Goal: Task Accomplishment & Management: Use online tool/utility

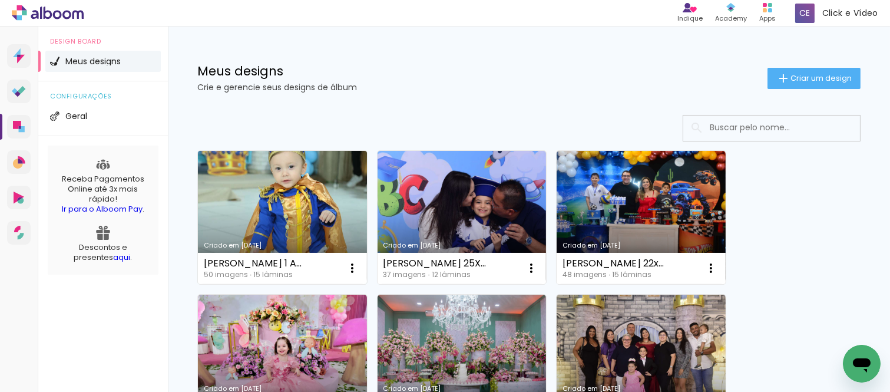
click at [283, 199] on link "Criado em [DATE]" at bounding box center [282, 217] width 169 height 133
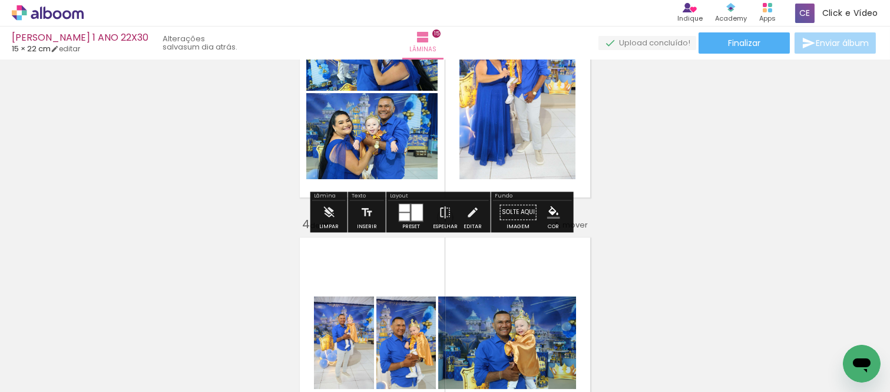
scroll to position [589, 0]
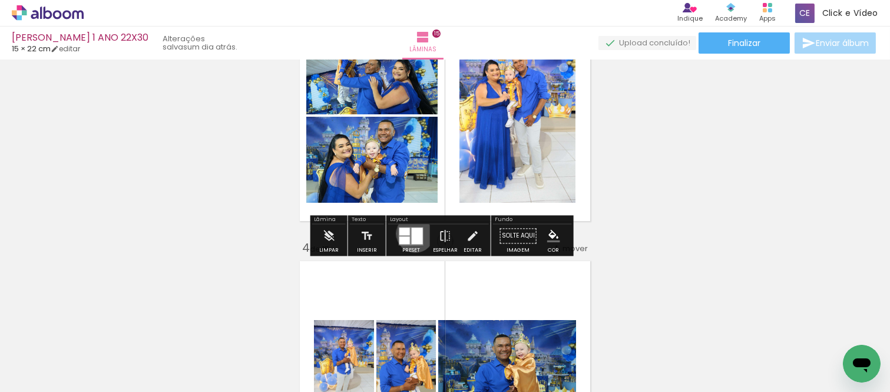
click at [412, 233] on div at bounding box center [417, 235] width 11 height 16
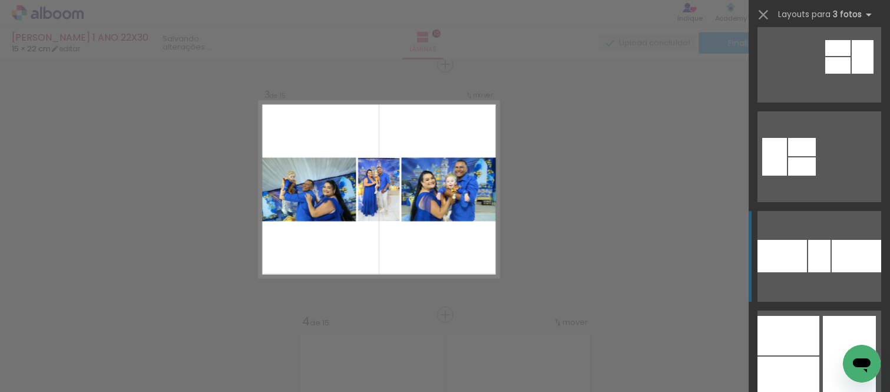
scroll to position [327, 0]
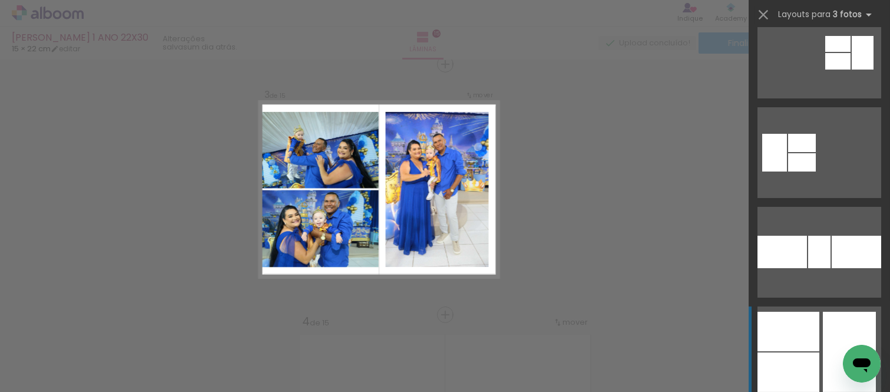
click at [787, 333] on div at bounding box center [789, 331] width 62 height 39
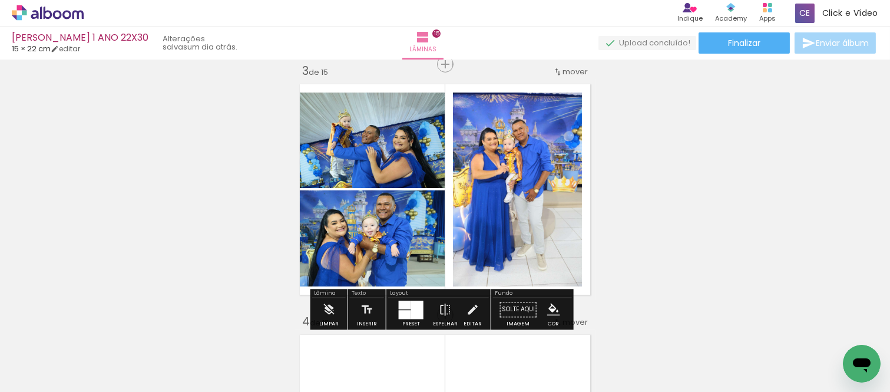
scroll to position [327, 0]
click at [399, 308] on div at bounding box center [405, 305] width 12 height 8
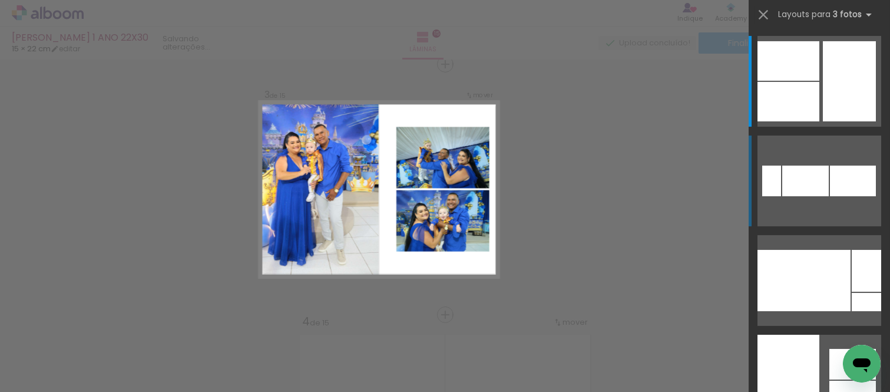
scroll to position [859, 0]
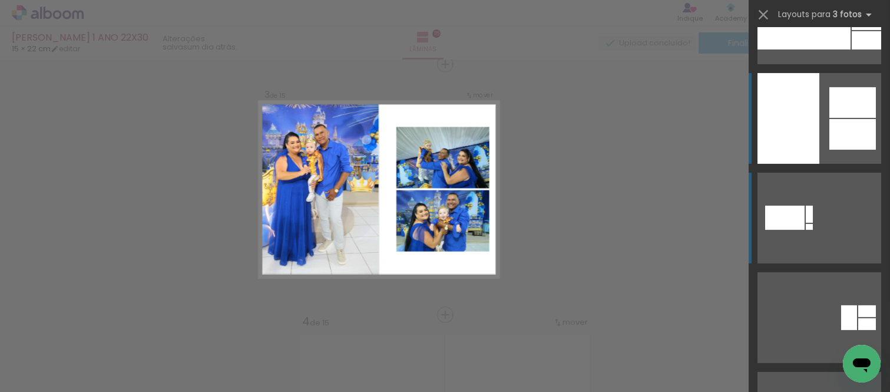
click at [786, 104] on div at bounding box center [789, 118] width 62 height 91
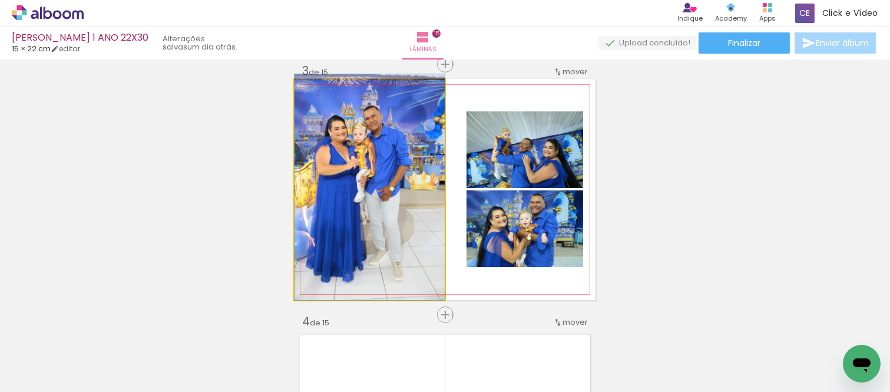
drag, startPoint x: 352, startPoint y: 196, endPoint x: 385, endPoint y: 190, distance: 33.5
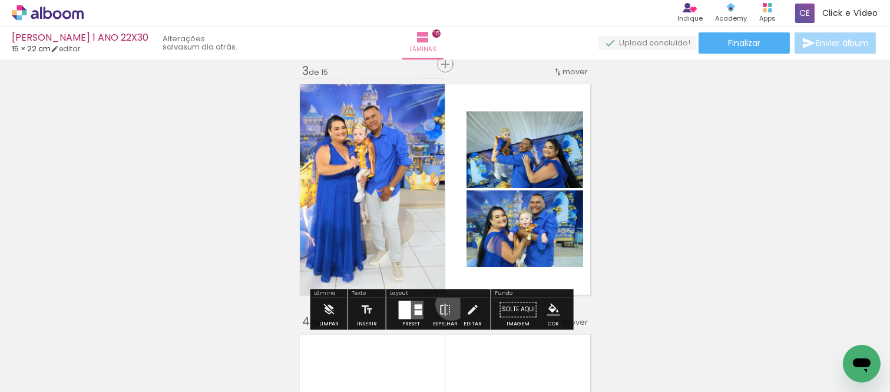
click at [449, 304] on paper-button "Espelhar" at bounding box center [445, 313] width 31 height 30
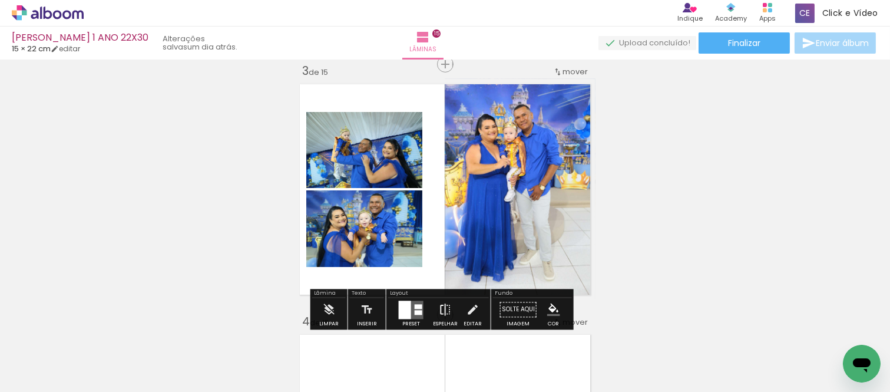
click at [449, 304] on paper-button "Espelhar" at bounding box center [445, 313] width 31 height 30
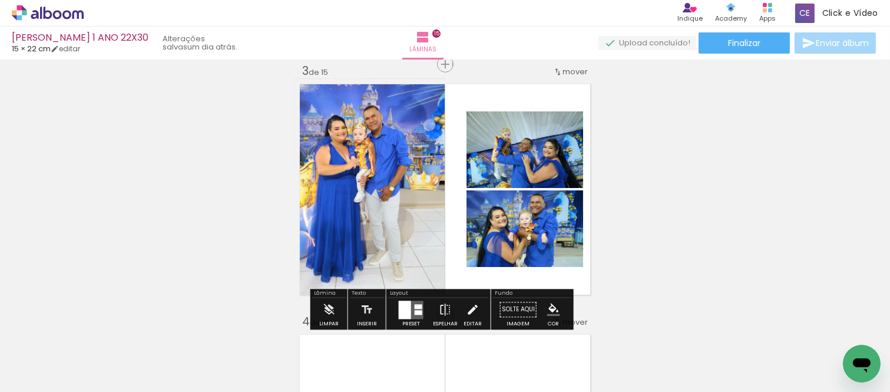
click at [467, 302] on iron-icon at bounding box center [472, 310] width 13 height 24
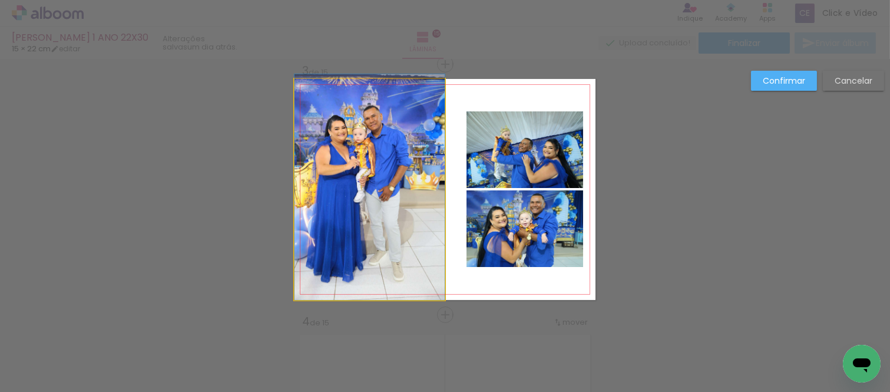
click at [309, 212] on quentale-photo at bounding box center [370, 189] width 150 height 221
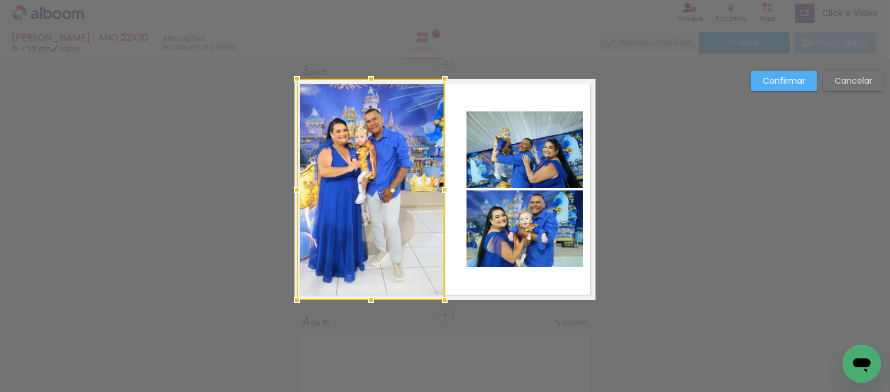
drag, startPoint x: 287, startPoint y: 184, endPoint x: 293, endPoint y: 203, distance: 19.8
click at [297, 203] on div at bounding box center [371, 189] width 148 height 221
click at [340, 204] on div at bounding box center [371, 189] width 148 height 221
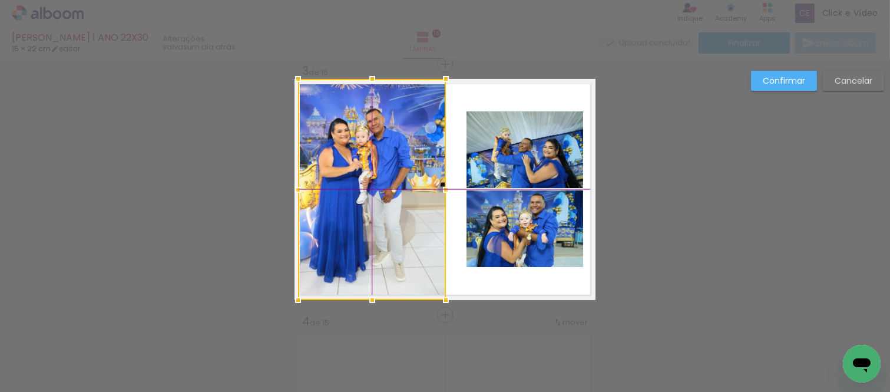
click at [344, 197] on div at bounding box center [372, 189] width 148 height 221
click at [0, 0] on slot "Confirmar" at bounding box center [0, 0] width 0 height 0
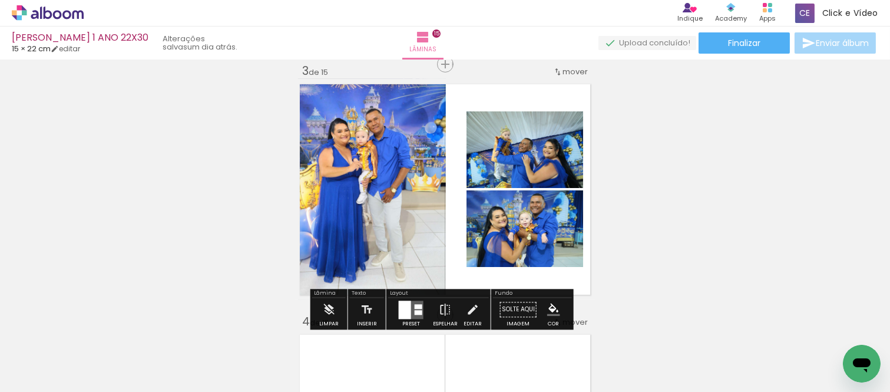
drag, startPoint x: 467, startPoint y: 308, endPoint x: 496, endPoint y: 202, distance: 109.2
click at [467, 307] on iron-icon at bounding box center [472, 310] width 13 height 24
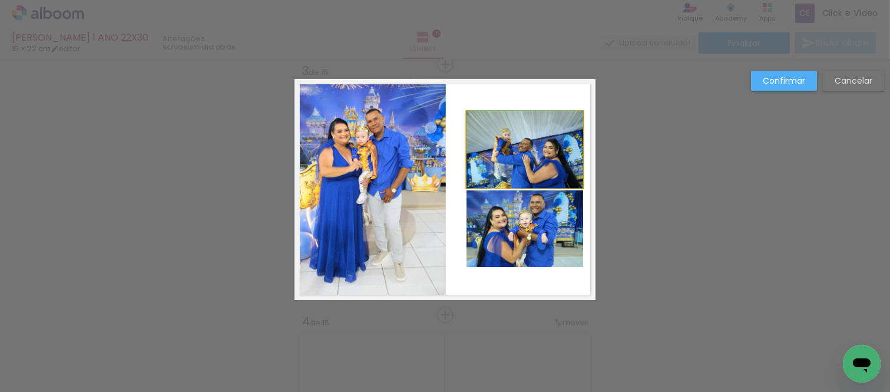
click at [511, 169] on quentale-photo at bounding box center [525, 149] width 117 height 77
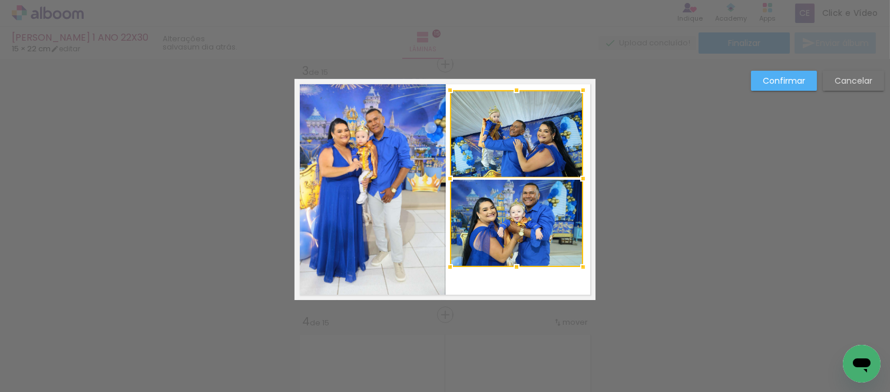
drag, startPoint x: 463, startPoint y: 115, endPoint x: 445, endPoint y: 91, distance: 29.5
click at [445, 91] on div at bounding box center [450, 90] width 24 height 24
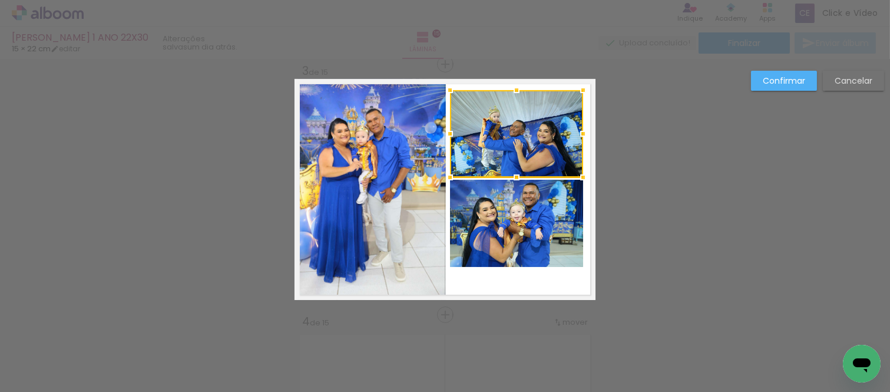
click at [504, 143] on div at bounding box center [516, 133] width 133 height 87
click at [516, 210] on quentale-photo at bounding box center [516, 223] width 133 height 87
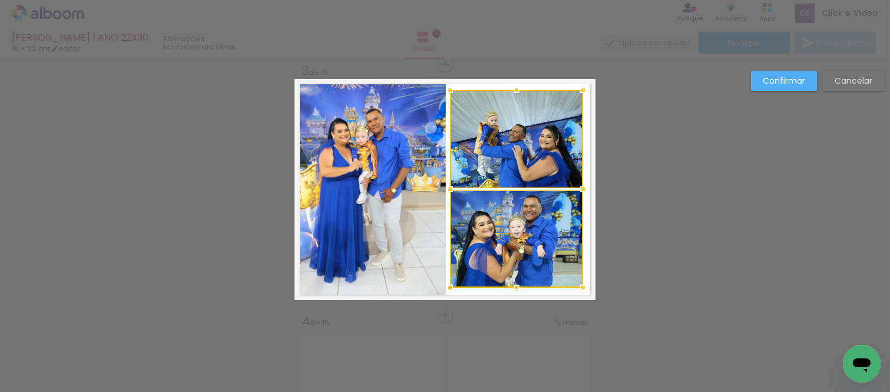
drag, startPoint x: 505, startPoint y: 267, endPoint x: 502, endPoint y: 288, distance: 20.8
click at [505, 288] on div at bounding box center [517, 288] width 24 height 24
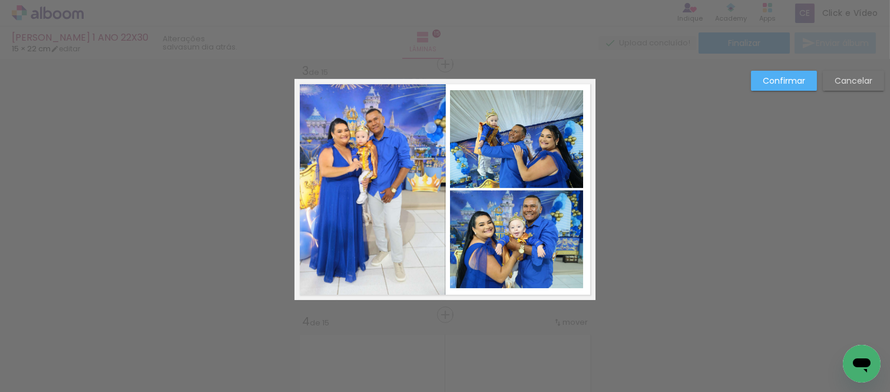
click at [504, 161] on quentale-photo at bounding box center [516, 139] width 133 height 98
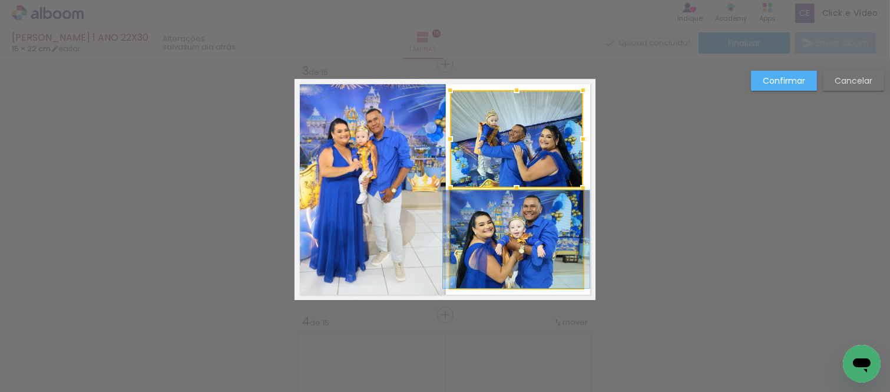
click at [511, 213] on quentale-photo at bounding box center [516, 239] width 133 height 98
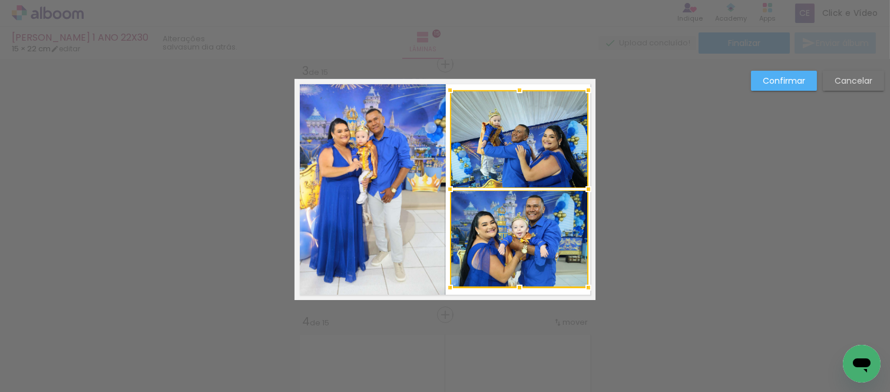
drag, startPoint x: 577, startPoint y: 189, endPoint x: 582, endPoint y: 196, distance: 8.5
click at [582, 196] on div at bounding box center [589, 189] width 24 height 24
click at [556, 155] on quentale-photo at bounding box center [519, 139] width 138 height 98
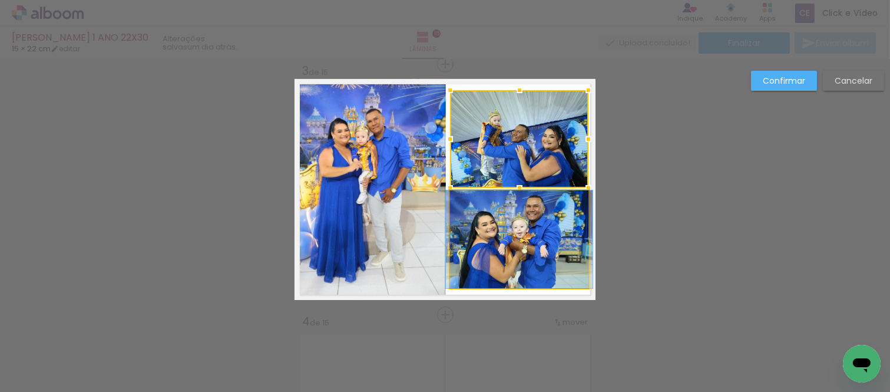
click at [529, 220] on quentale-photo at bounding box center [519, 239] width 138 height 98
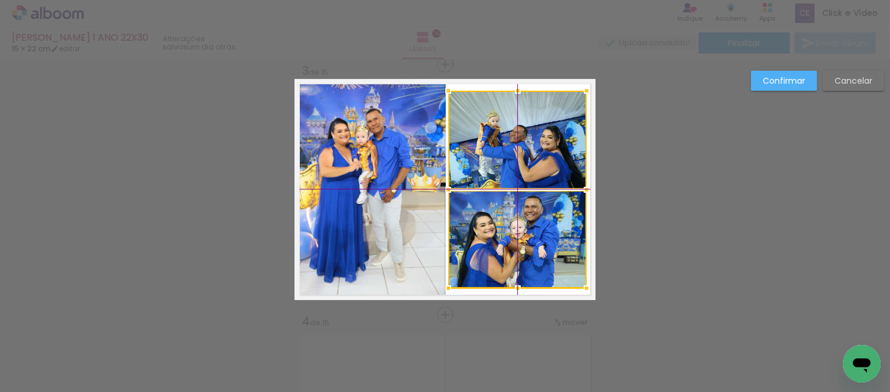
click at [526, 230] on div at bounding box center [517, 189] width 138 height 197
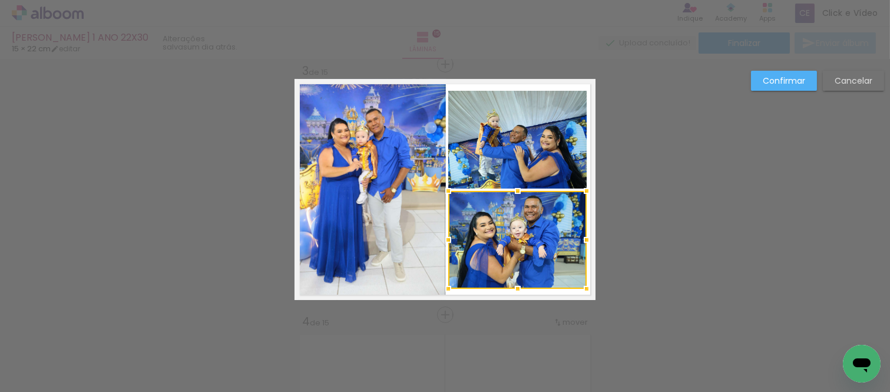
click at [0, 0] on slot "Confirmar" at bounding box center [0, 0] width 0 height 0
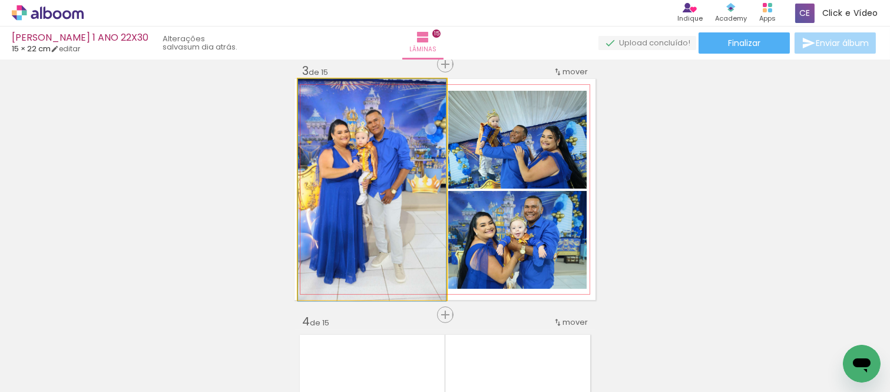
drag, startPoint x: 389, startPoint y: 179, endPoint x: 415, endPoint y: 180, distance: 26.0
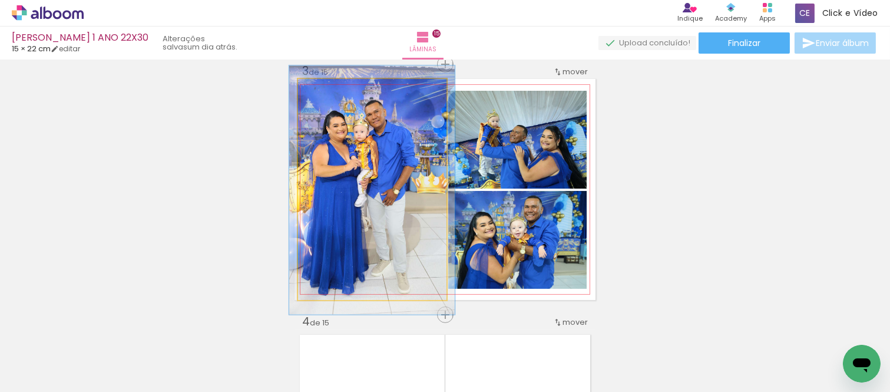
click at [322, 91] on div at bounding box center [331, 91] width 19 height 19
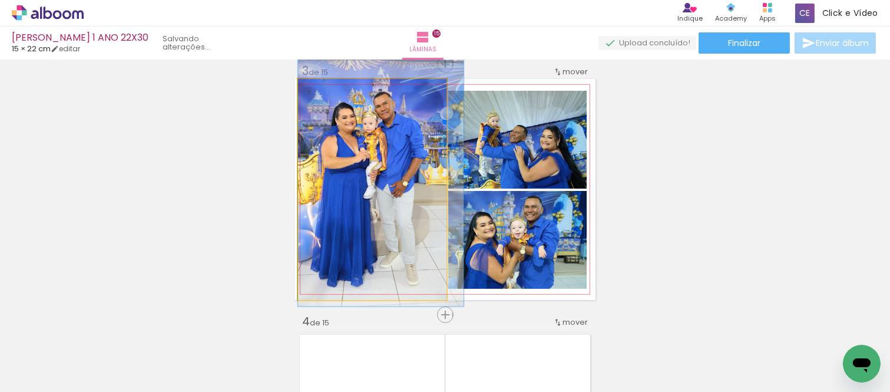
drag, startPoint x: 343, startPoint y: 205, endPoint x: 369, endPoint y: 197, distance: 27.2
drag, startPoint x: 326, startPoint y: 94, endPoint x: 325, endPoint y: 101, distance: 7.2
click at [325, 101] on quentale-photo at bounding box center [372, 189] width 148 height 221
drag, startPoint x: 377, startPoint y: 249, endPoint x: 331, endPoint y: 105, distance: 151.7
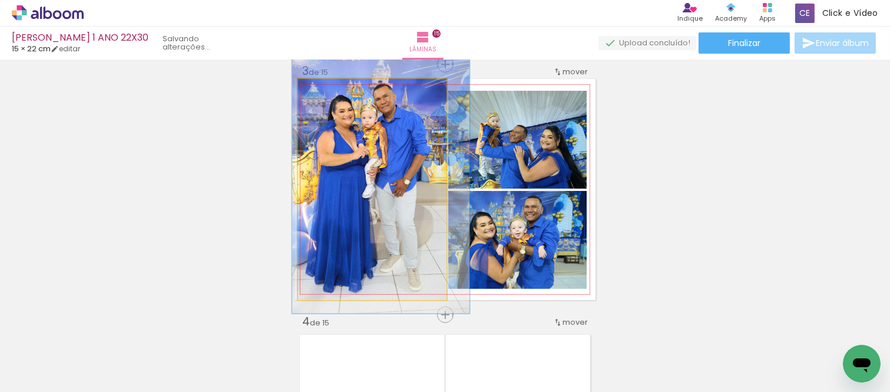
drag, startPoint x: 322, startPoint y: 88, endPoint x: 325, endPoint y: 97, distance: 9.5
click at [326, 97] on div at bounding box center [335, 91] width 19 height 19
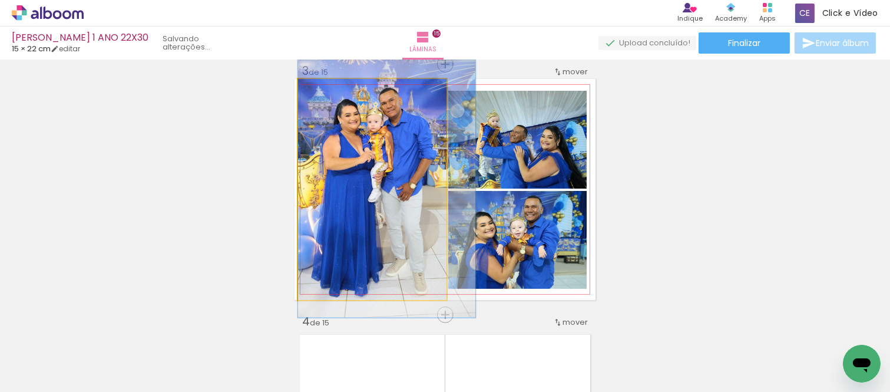
drag, startPoint x: 356, startPoint y: 142, endPoint x: 369, endPoint y: 144, distance: 13.2
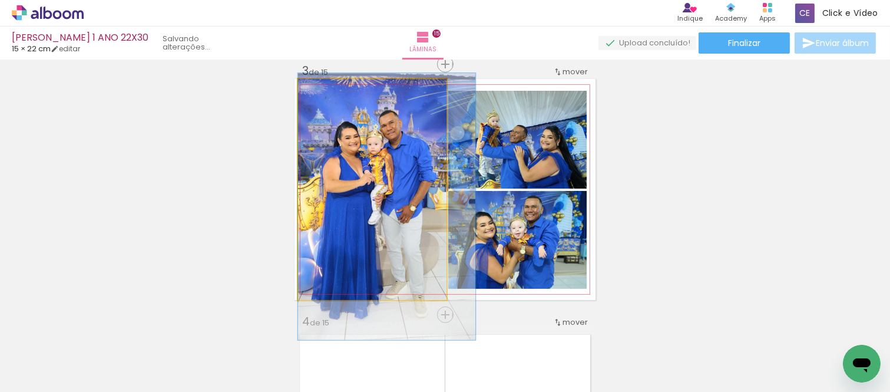
drag, startPoint x: 352, startPoint y: 151, endPoint x: 361, endPoint y: 166, distance: 16.7
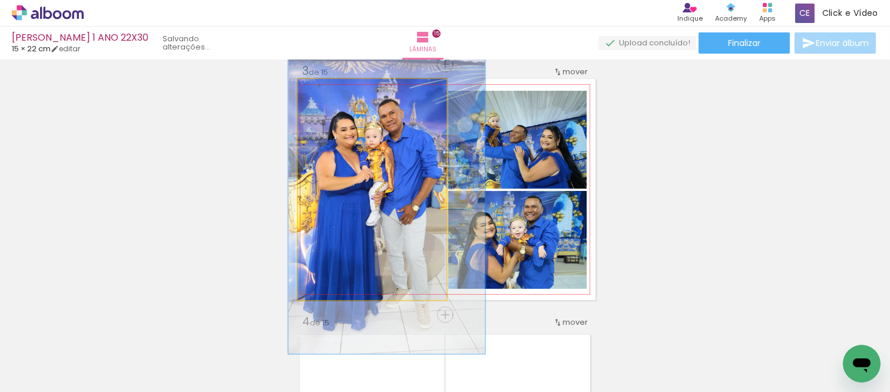
drag, startPoint x: 331, startPoint y: 91, endPoint x: 336, endPoint y: 99, distance: 9.3
type paper-slider "133"
click at [336, 99] on div at bounding box center [341, 91] width 19 height 19
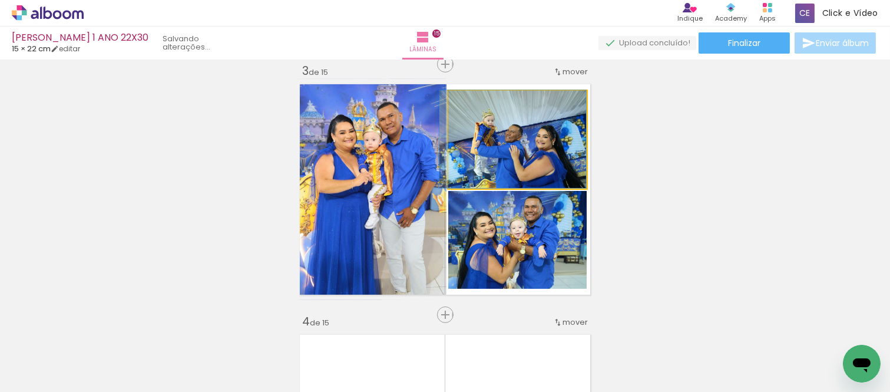
drag, startPoint x: 495, startPoint y: 160, endPoint x: 474, endPoint y: 111, distance: 53.3
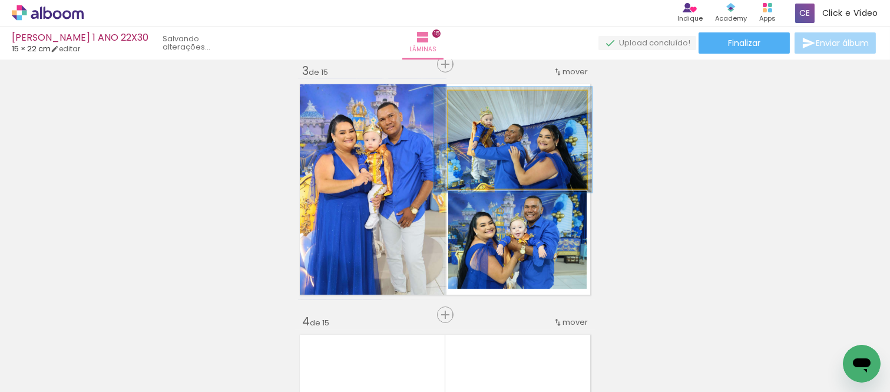
drag, startPoint x: 474, startPoint y: 96, endPoint x: 479, endPoint y: 109, distance: 13.8
click at [479, 109] on div at bounding box center [479, 103] width 19 height 19
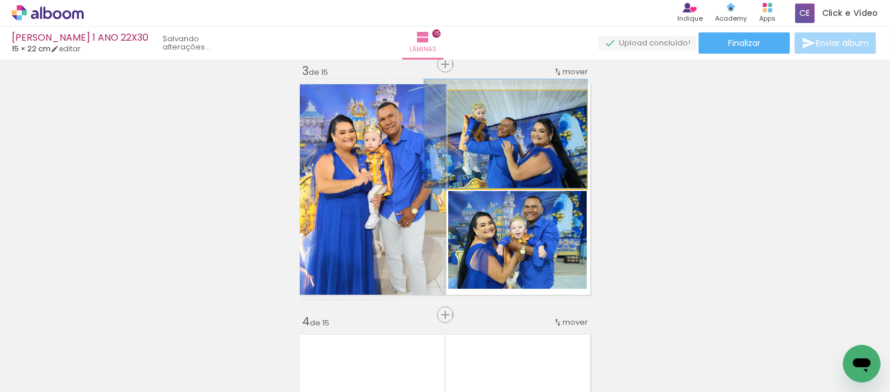
drag, startPoint x: 517, startPoint y: 166, endPoint x: 513, endPoint y: 152, distance: 14.9
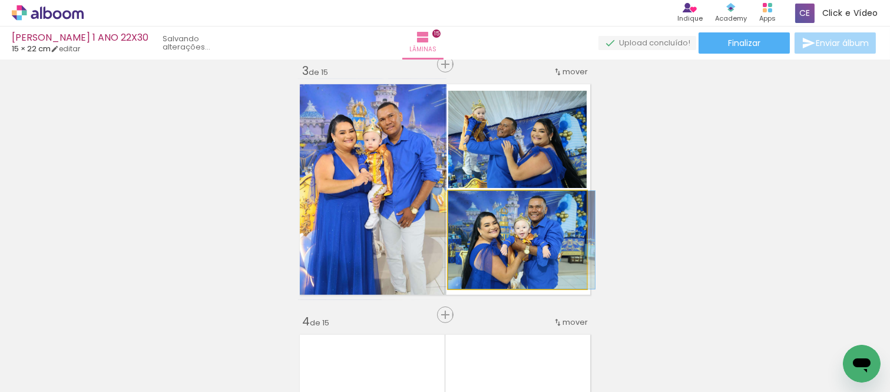
drag, startPoint x: 513, startPoint y: 232, endPoint x: 527, endPoint y: 233, distance: 14.3
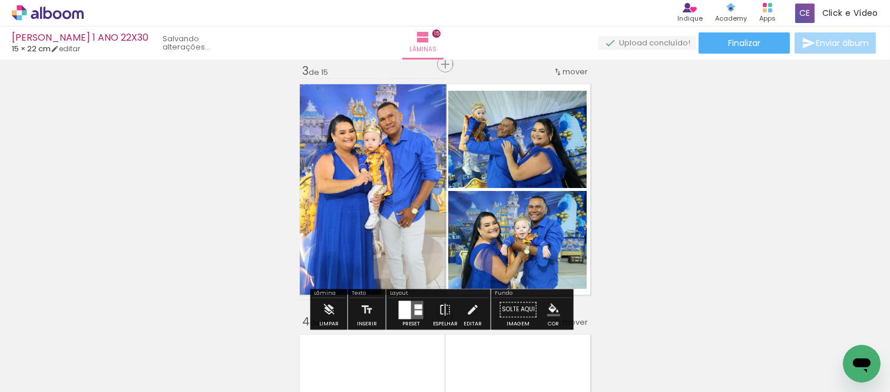
click at [549, 308] on iron-icon "color picker" at bounding box center [553, 309] width 13 height 13
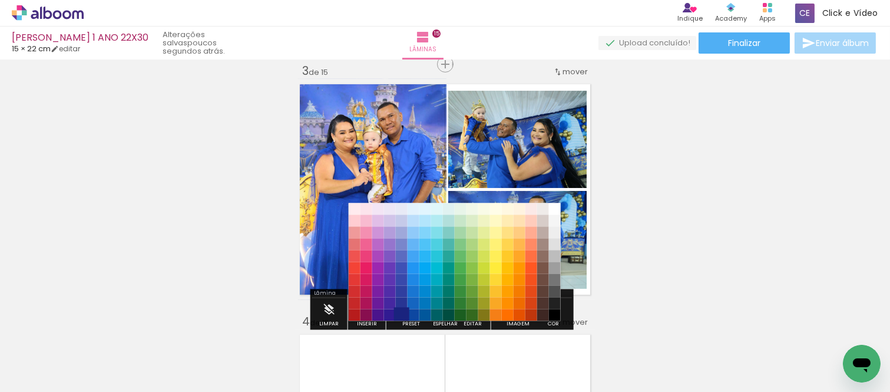
click at [402, 313] on paper-item "#1a237e" at bounding box center [402, 315] width 12 height 12
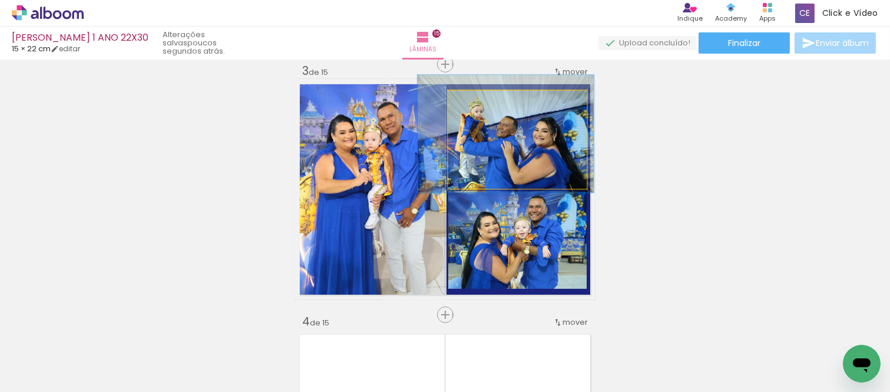
type paper-slider "120"
click at [480, 108] on div at bounding box center [485, 103] width 11 height 11
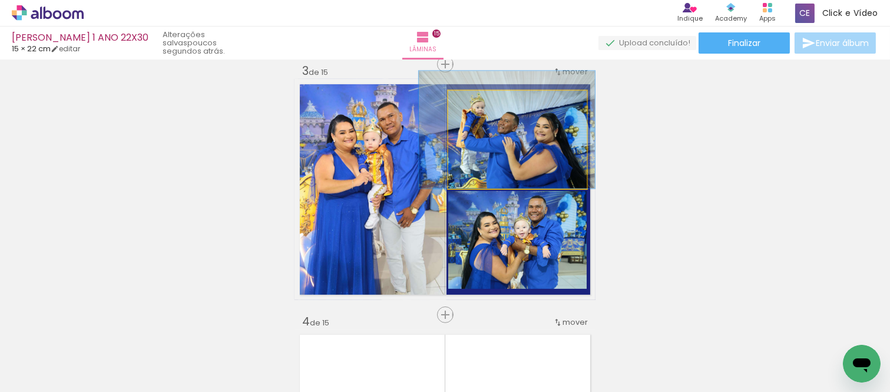
drag, startPoint x: 493, startPoint y: 131, endPoint x: 493, endPoint y: 115, distance: 15.3
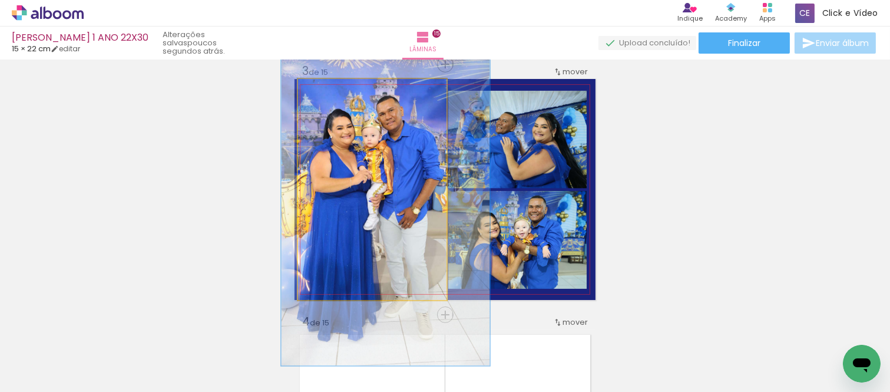
drag, startPoint x: 328, startPoint y: 90, endPoint x: 331, endPoint y: 98, distance: 9.0
type paper-slider "141"
click at [335, 98] on div at bounding box center [344, 91] width 19 height 19
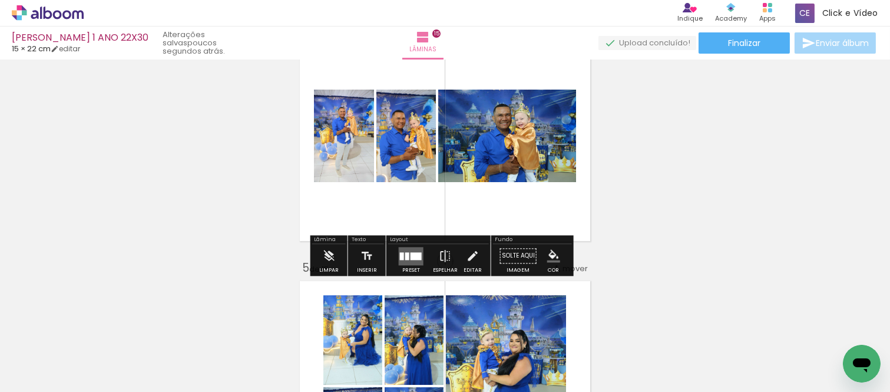
scroll to position [843, 0]
